Goal: Browse casually: Explore the website without a specific task or goal

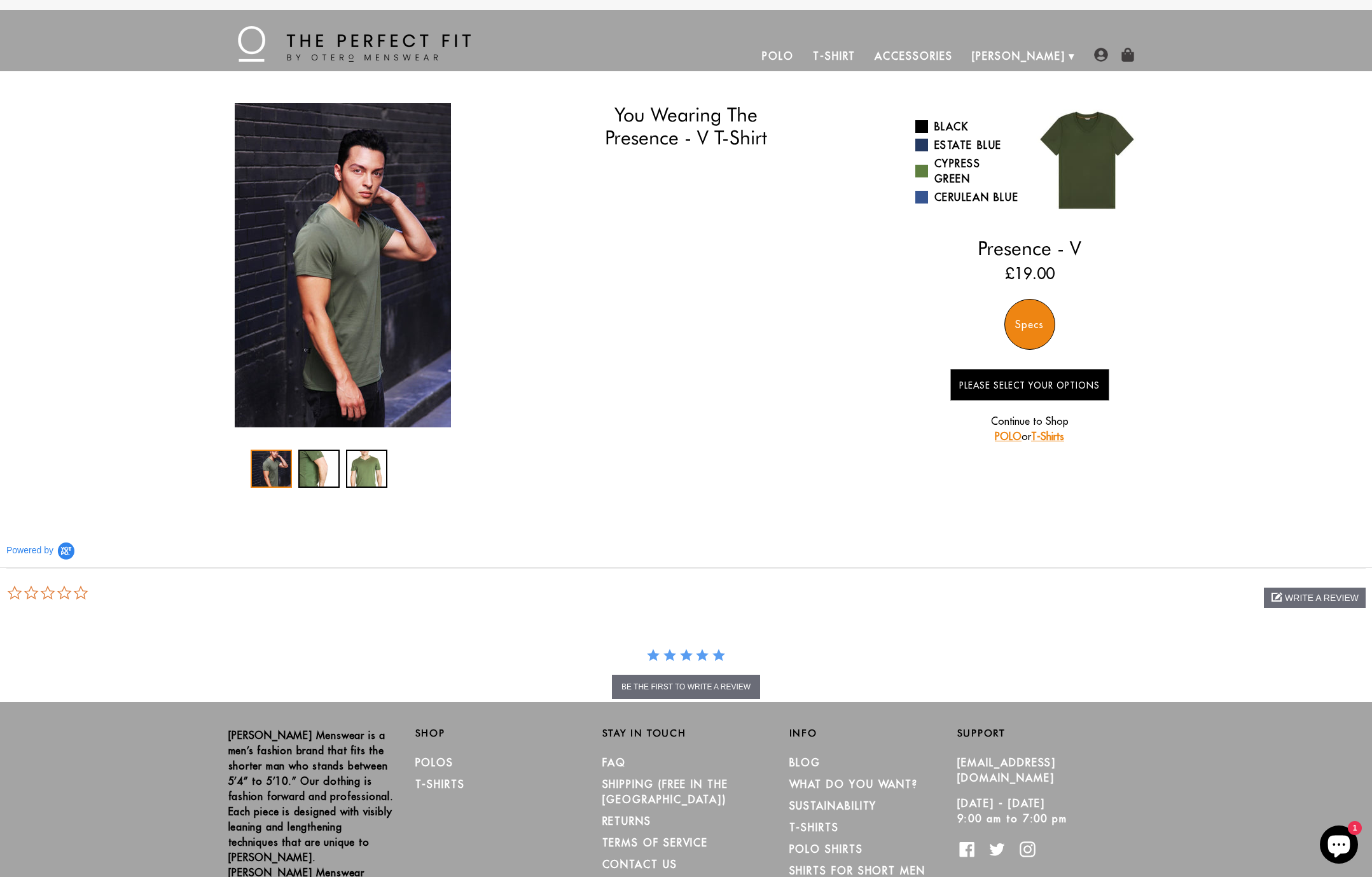
select select "59-510"
select select "L"
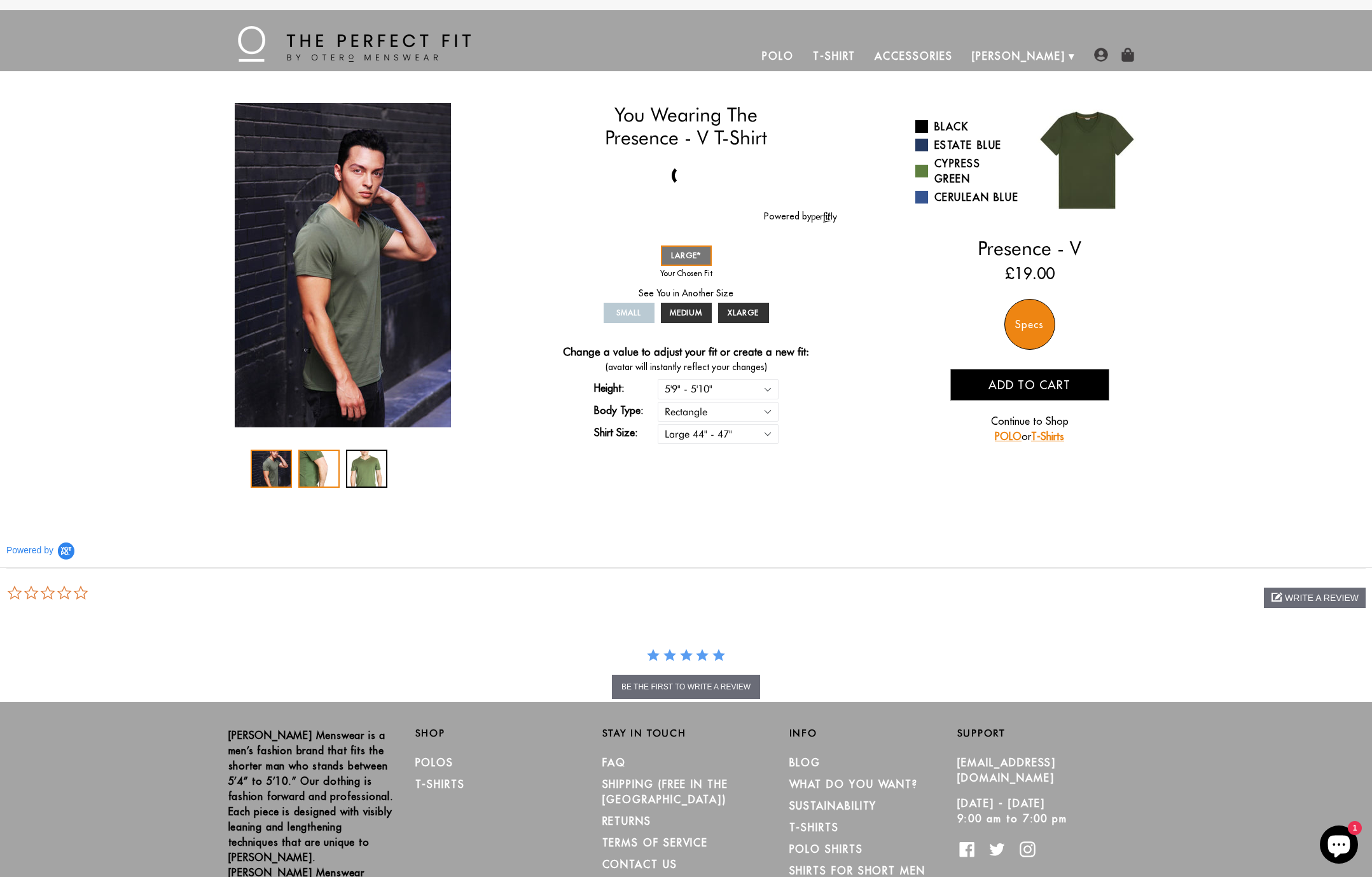
click at [318, 470] on div "2 / 3" at bounding box center [319, 469] width 41 height 38
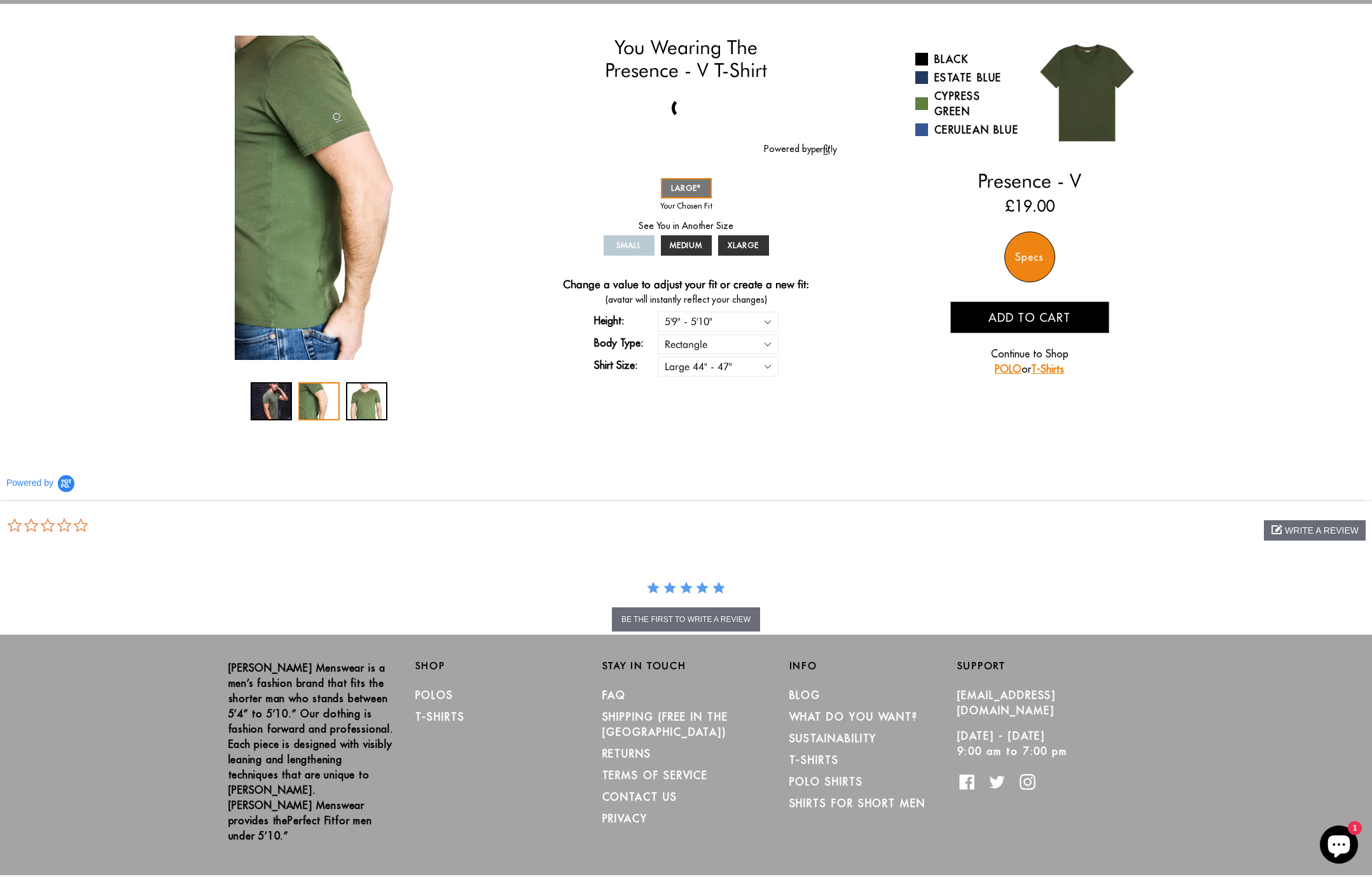
scroll to position [71, 0]
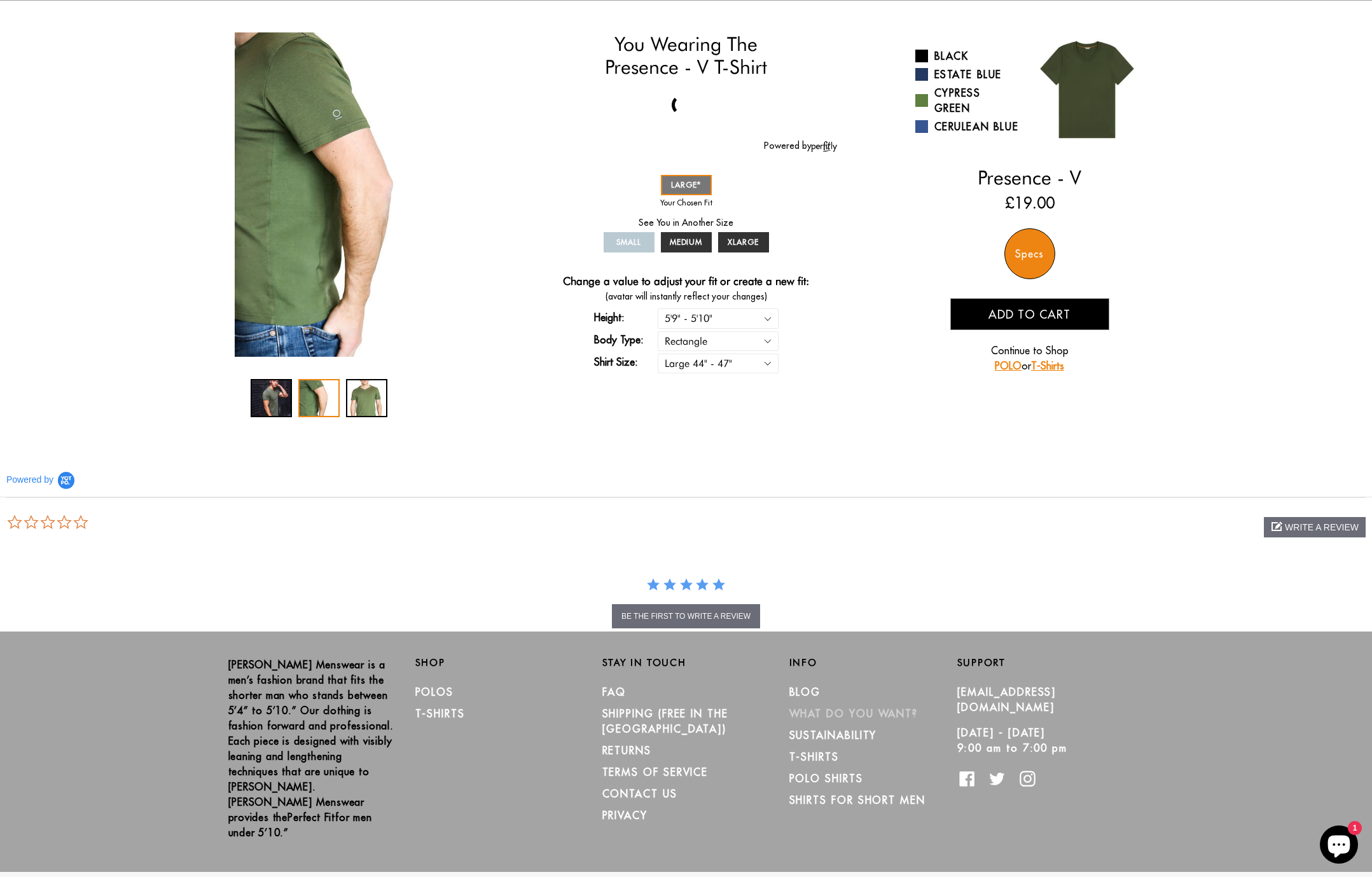
click at [838, 711] on link "What Do You Want?" at bounding box center [854, 714] width 129 height 13
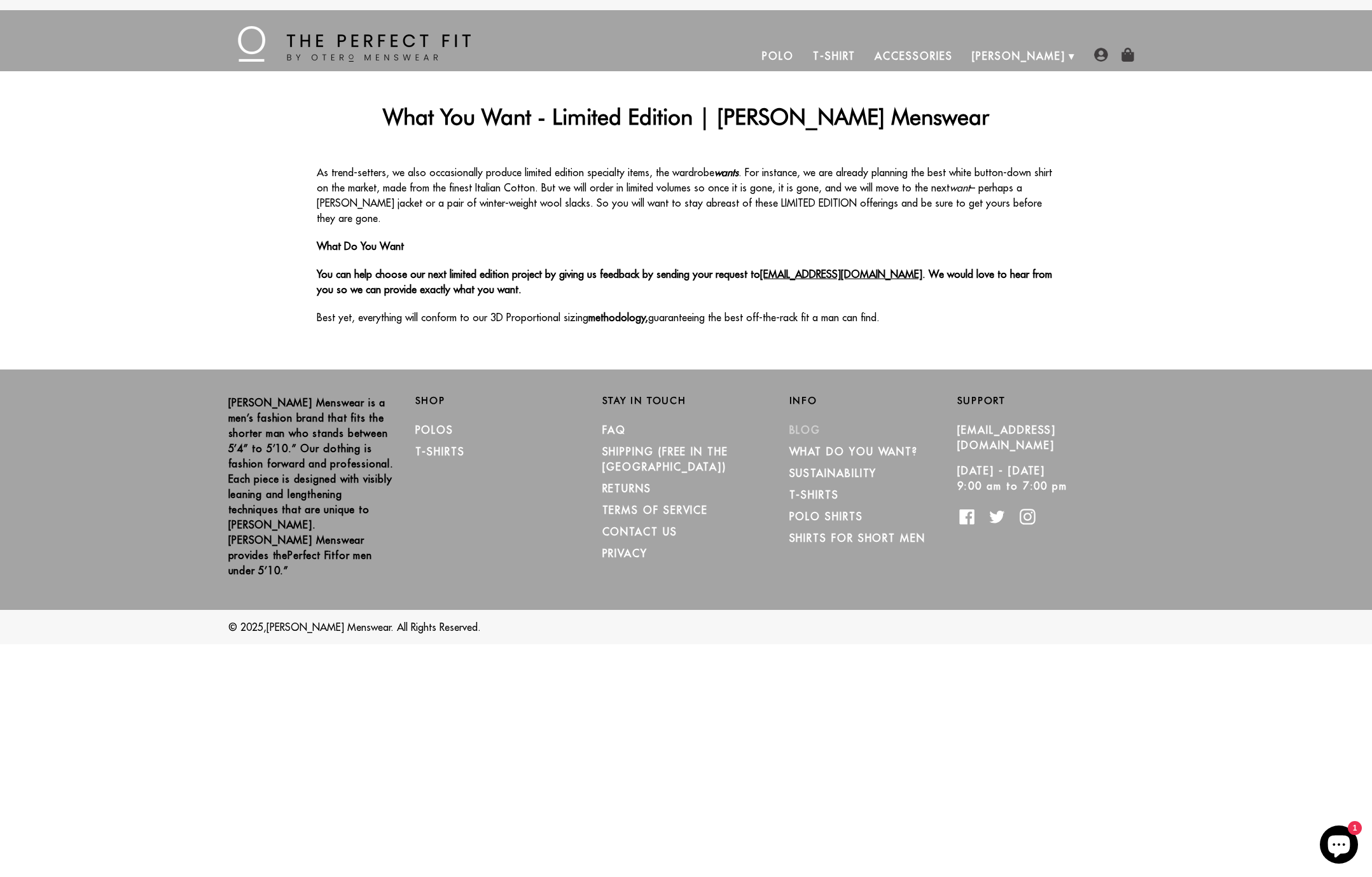
click at [798, 424] on link "Blog" at bounding box center [805, 430] width 31 height 13
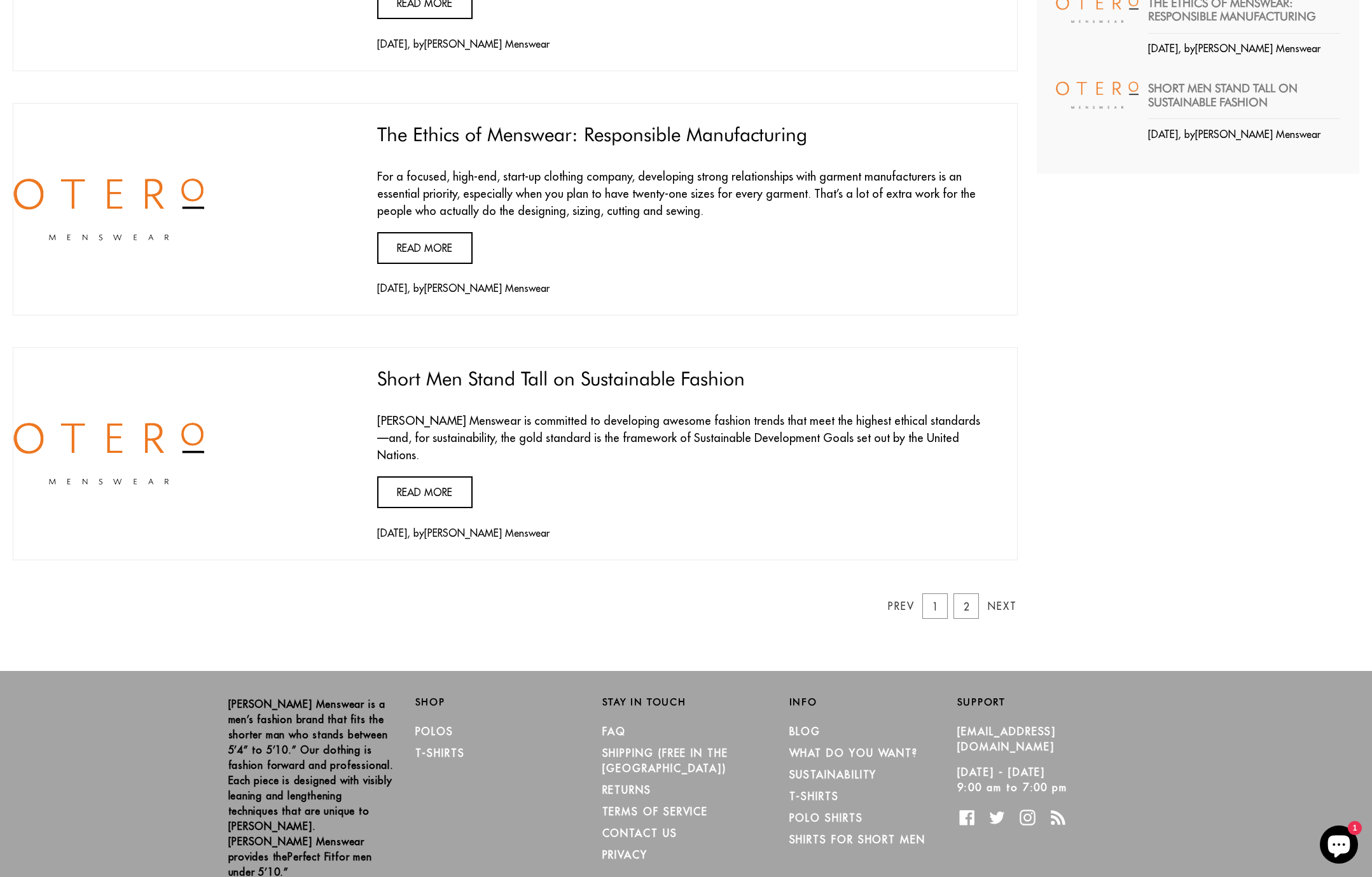
scroll to position [346, 0]
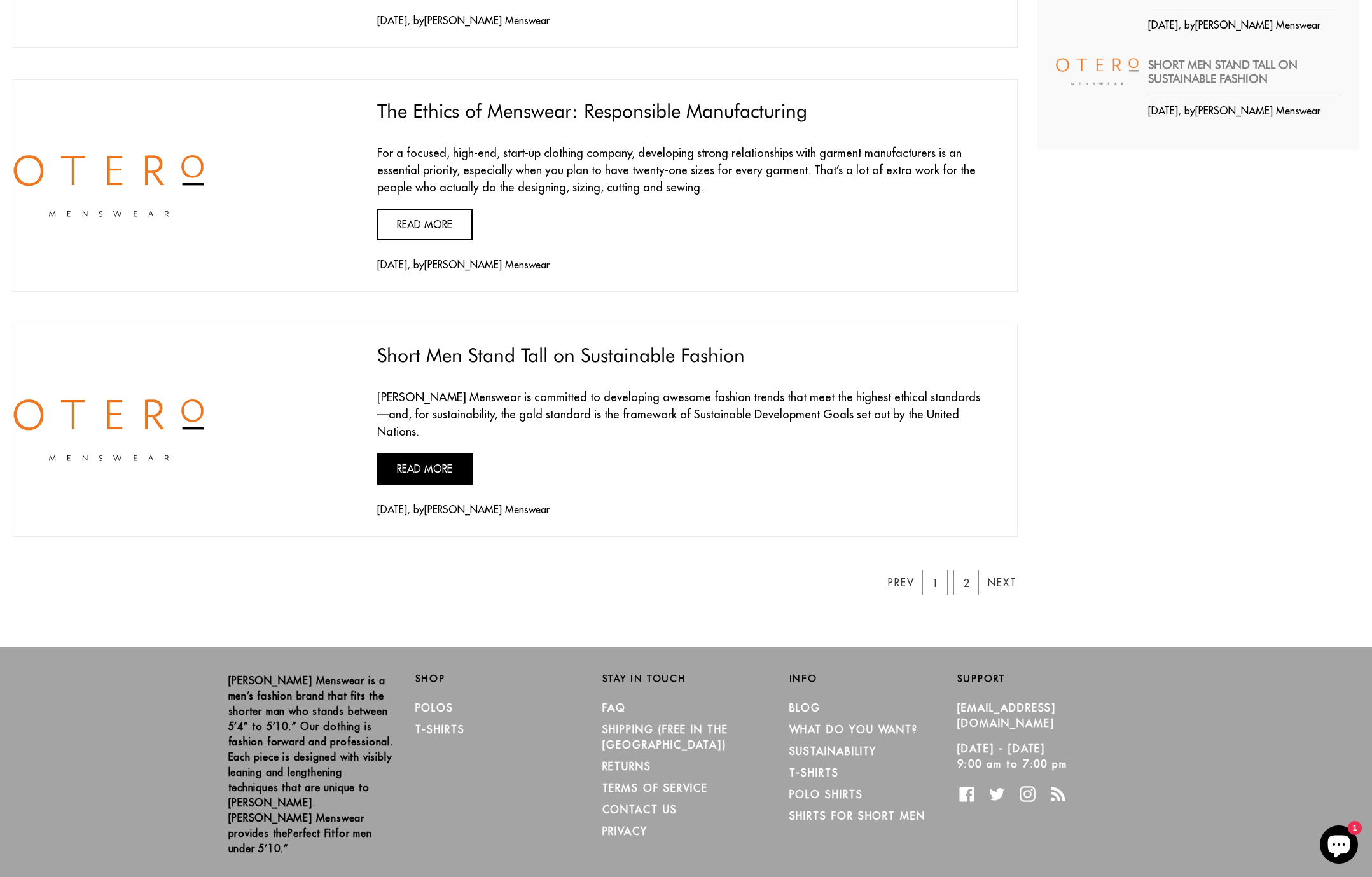
click at [453, 457] on link "Read more" at bounding box center [424, 469] width 95 height 31
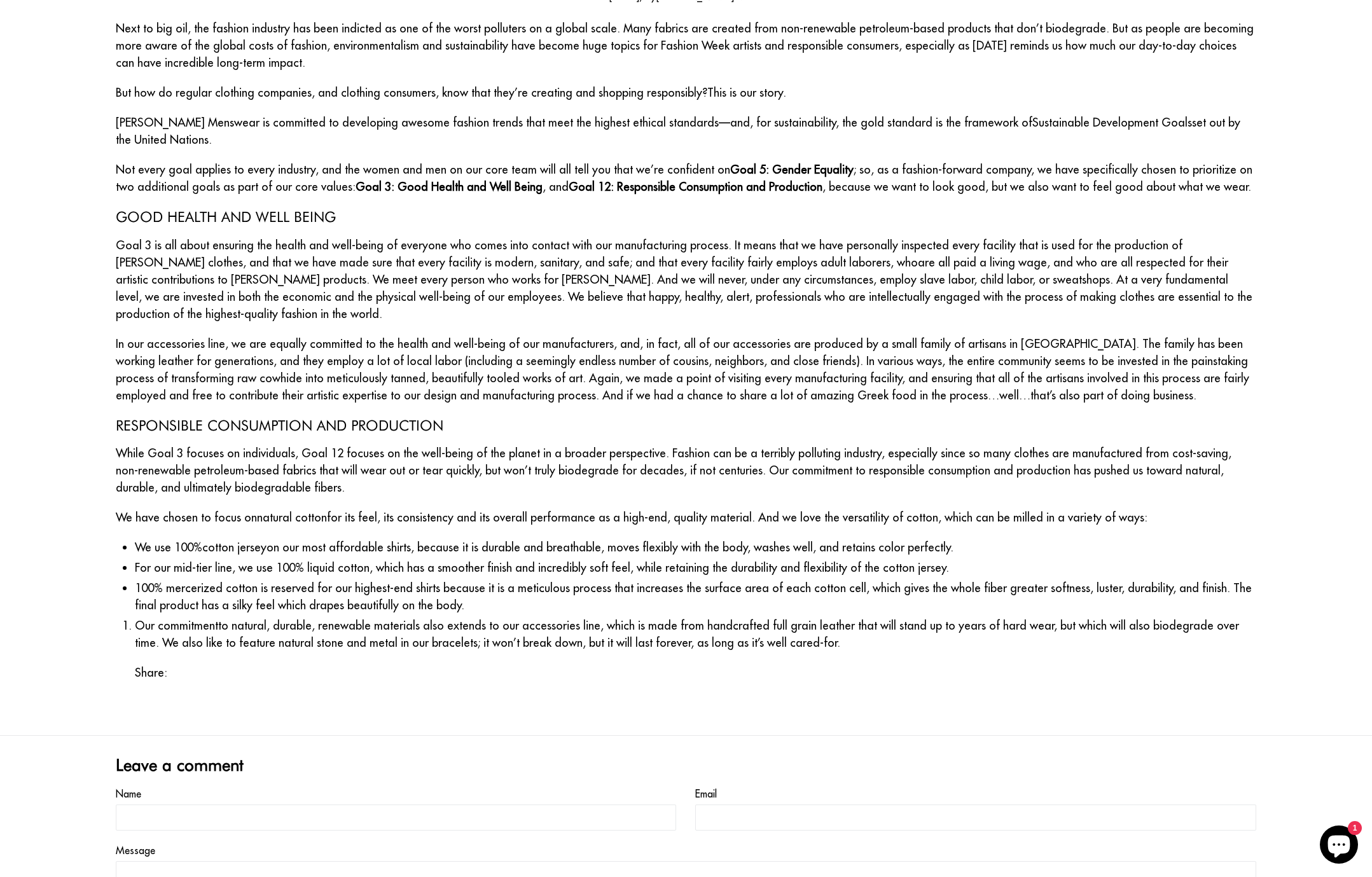
scroll to position [292, 0]
